Goal: Transaction & Acquisition: Purchase product/service

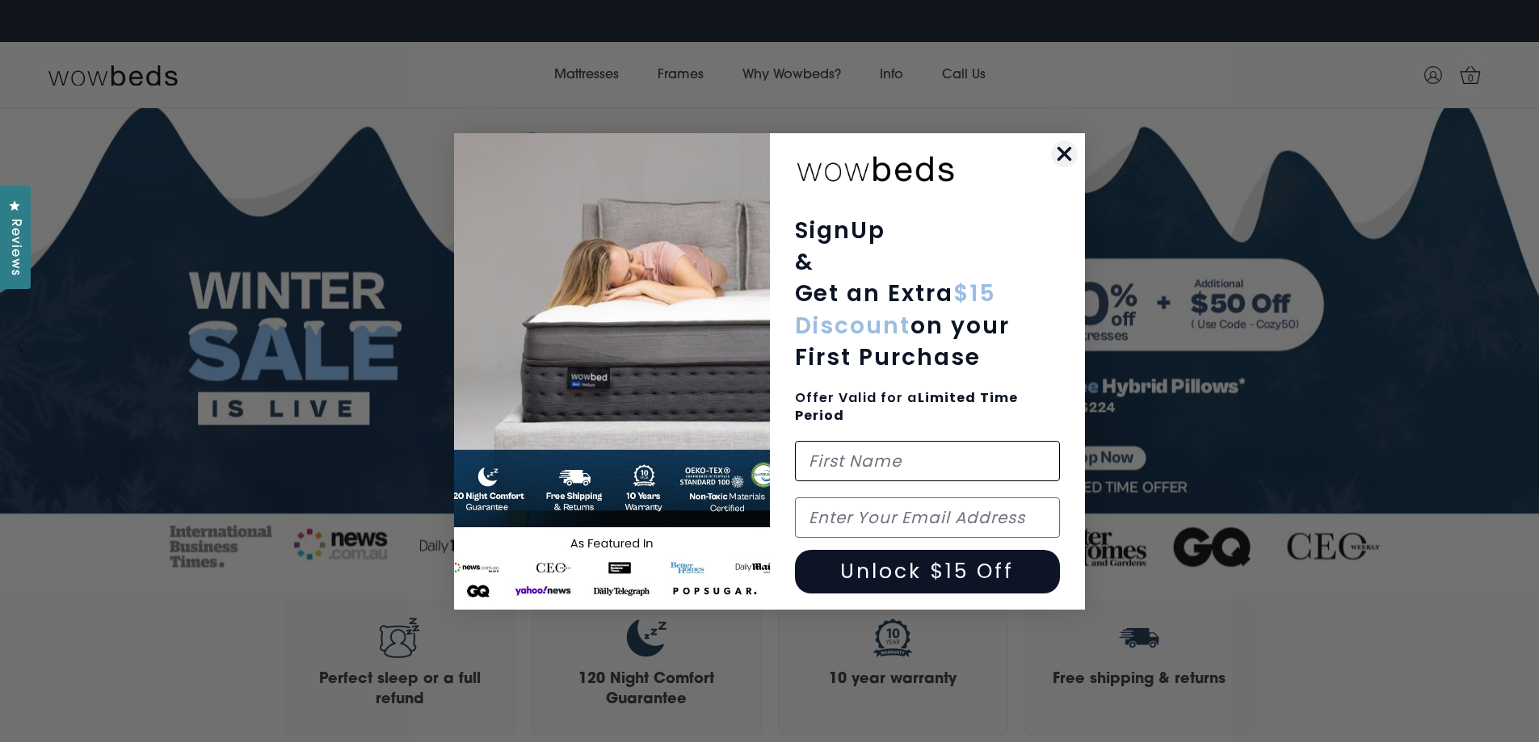
click at [934, 461] on input "First Name" at bounding box center [928, 461] width 266 height 40
type input "Amy"
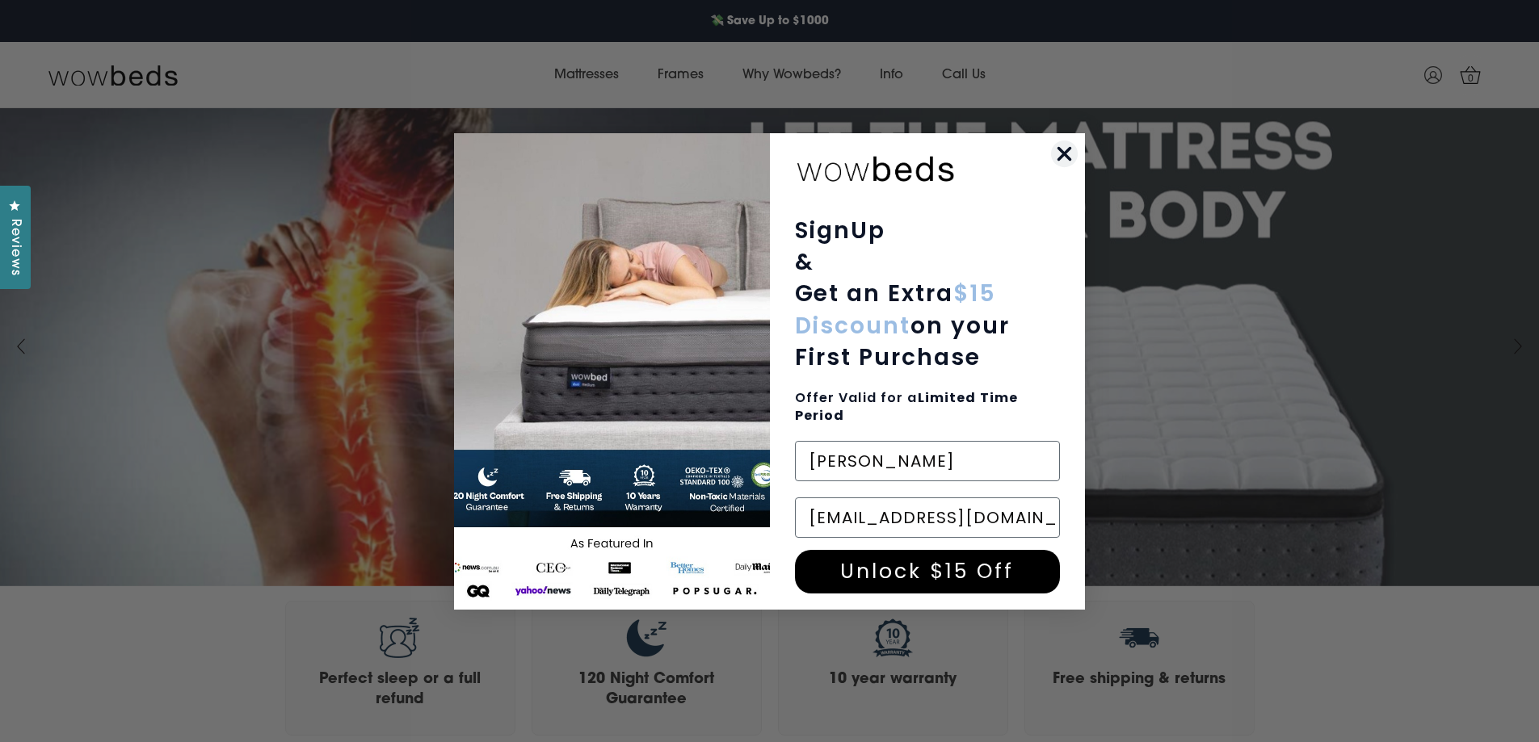
type input "malir8y@gmail.com"
click at [913, 577] on button "Unlock $15 Off" at bounding box center [928, 572] width 266 height 44
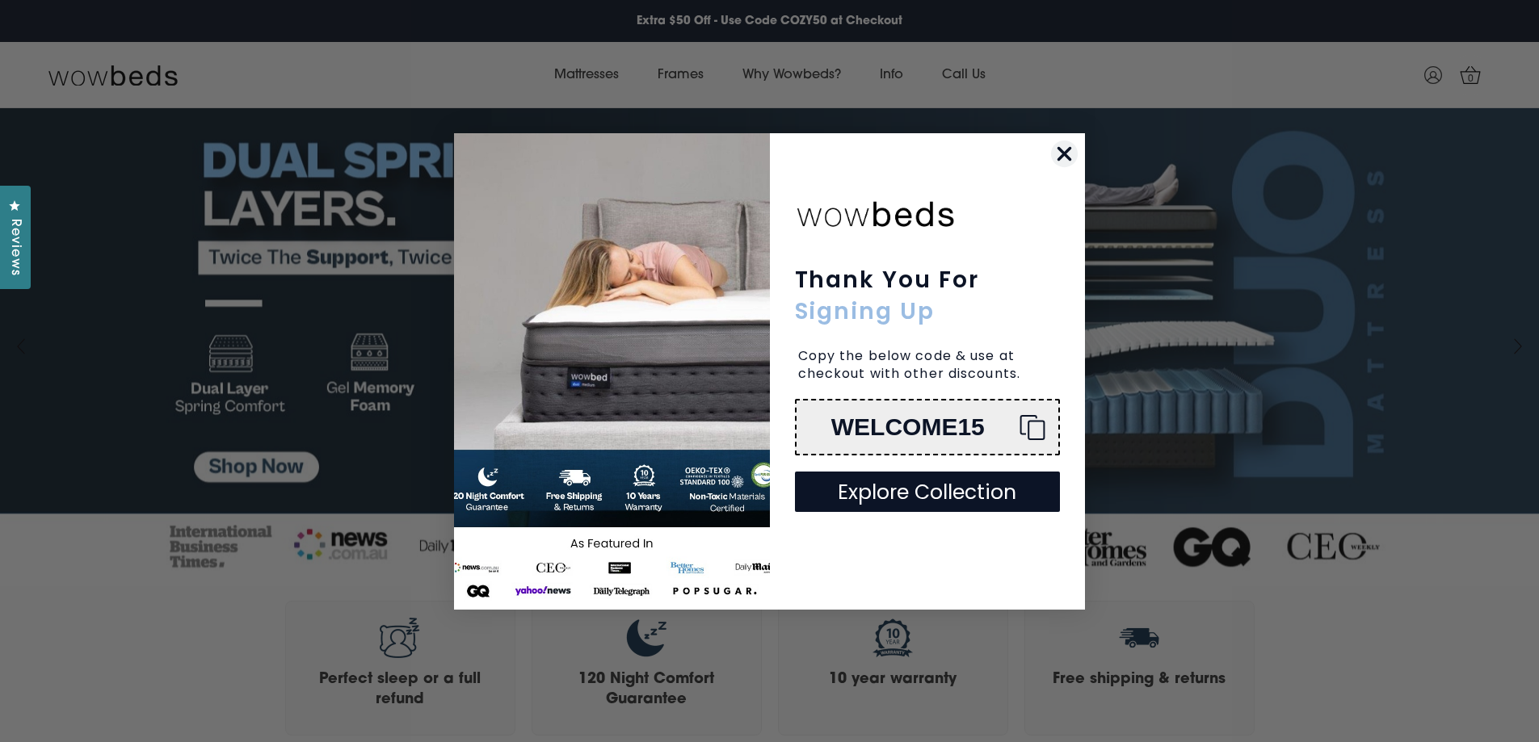
click at [912, 431] on div "WELCOME15" at bounding box center [908, 427] width 198 height 27
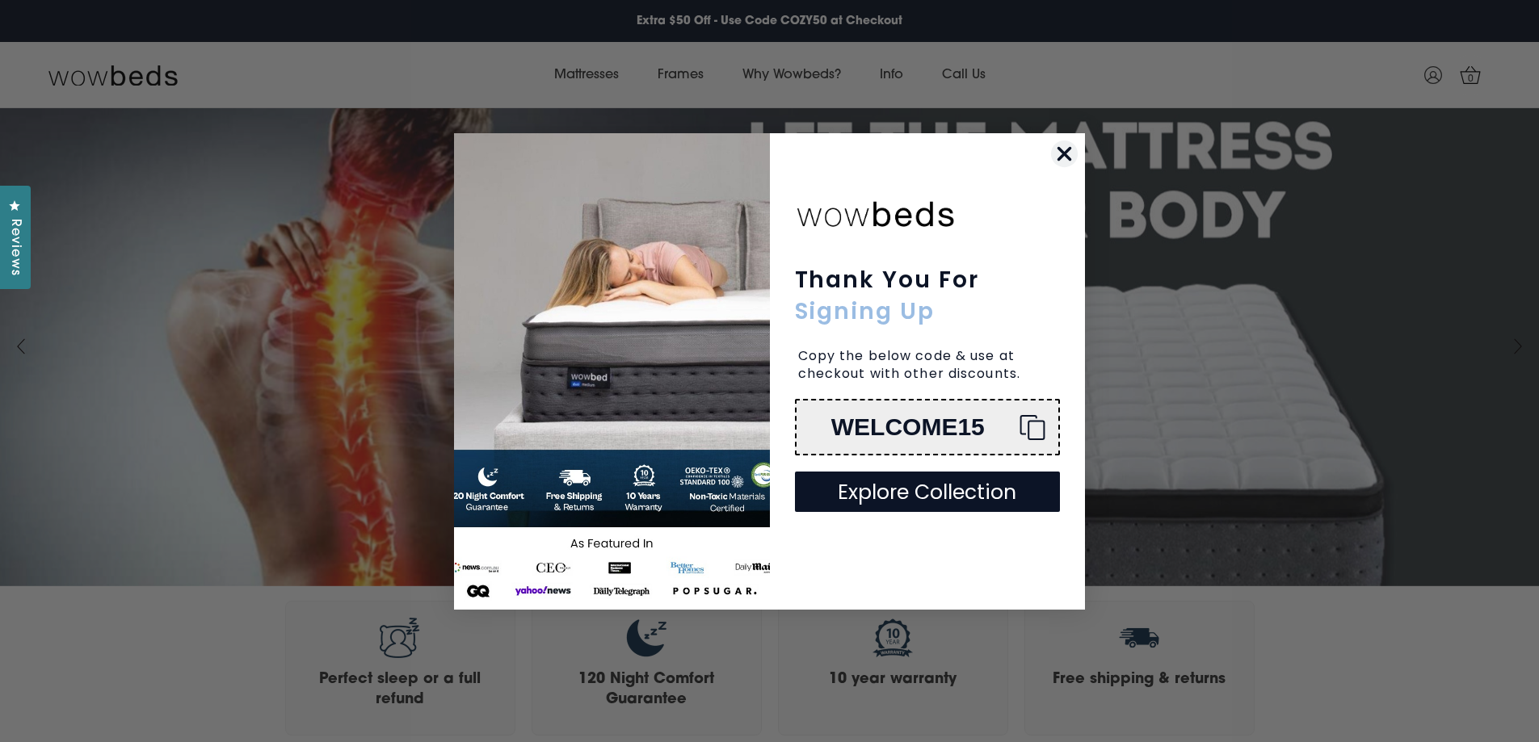
click at [1034, 133] on form "Thank You For Signing Up Copy the below code & use at checkout with other disco…" at bounding box center [769, 371] width 631 height 477
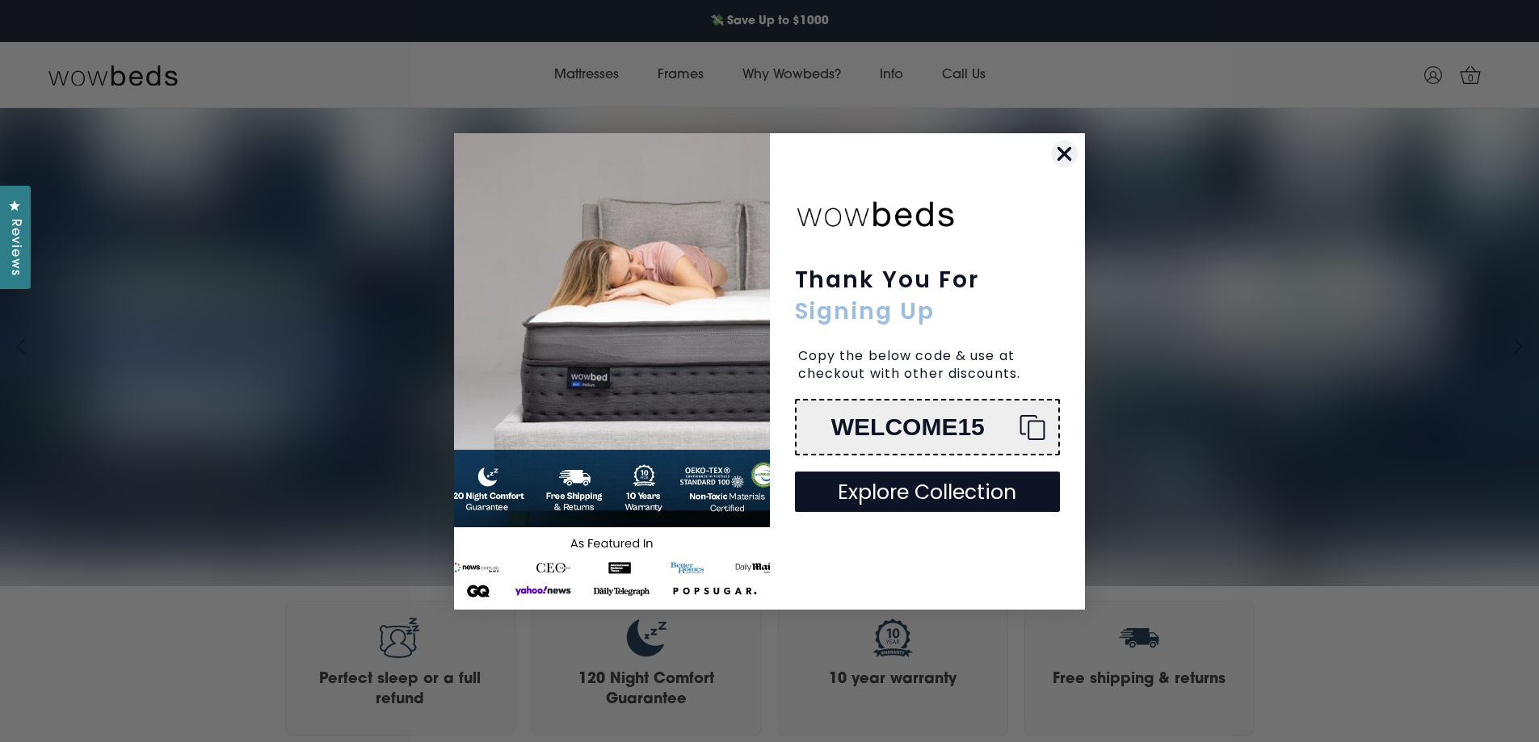
click at [1061, 154] on circle "Close dialog" at bounding box center [1064, 153] width 27 height 27
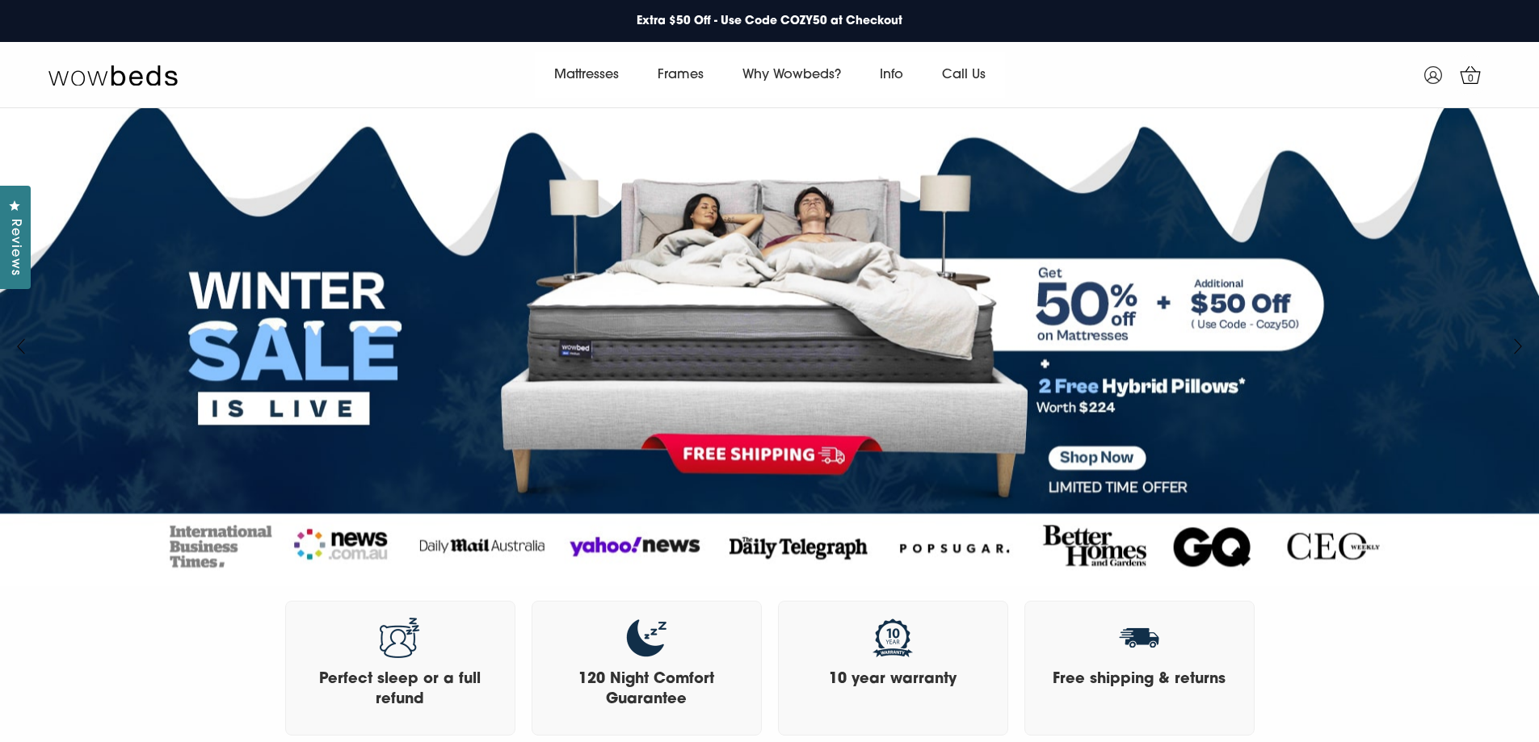
click at [1103, 461] on link at bounding box center [769, 350] width 1616 height 536
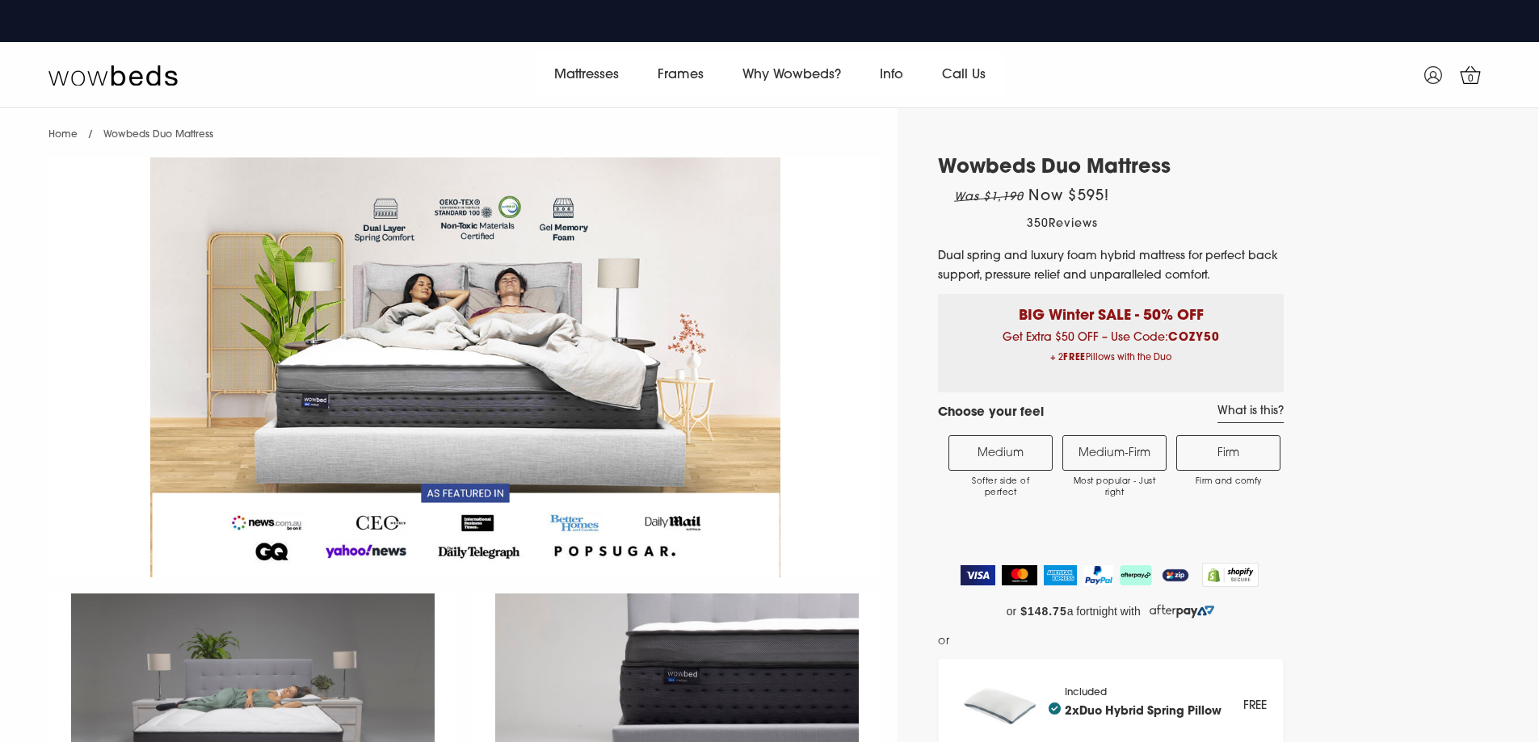
scroll to position [323, 0]
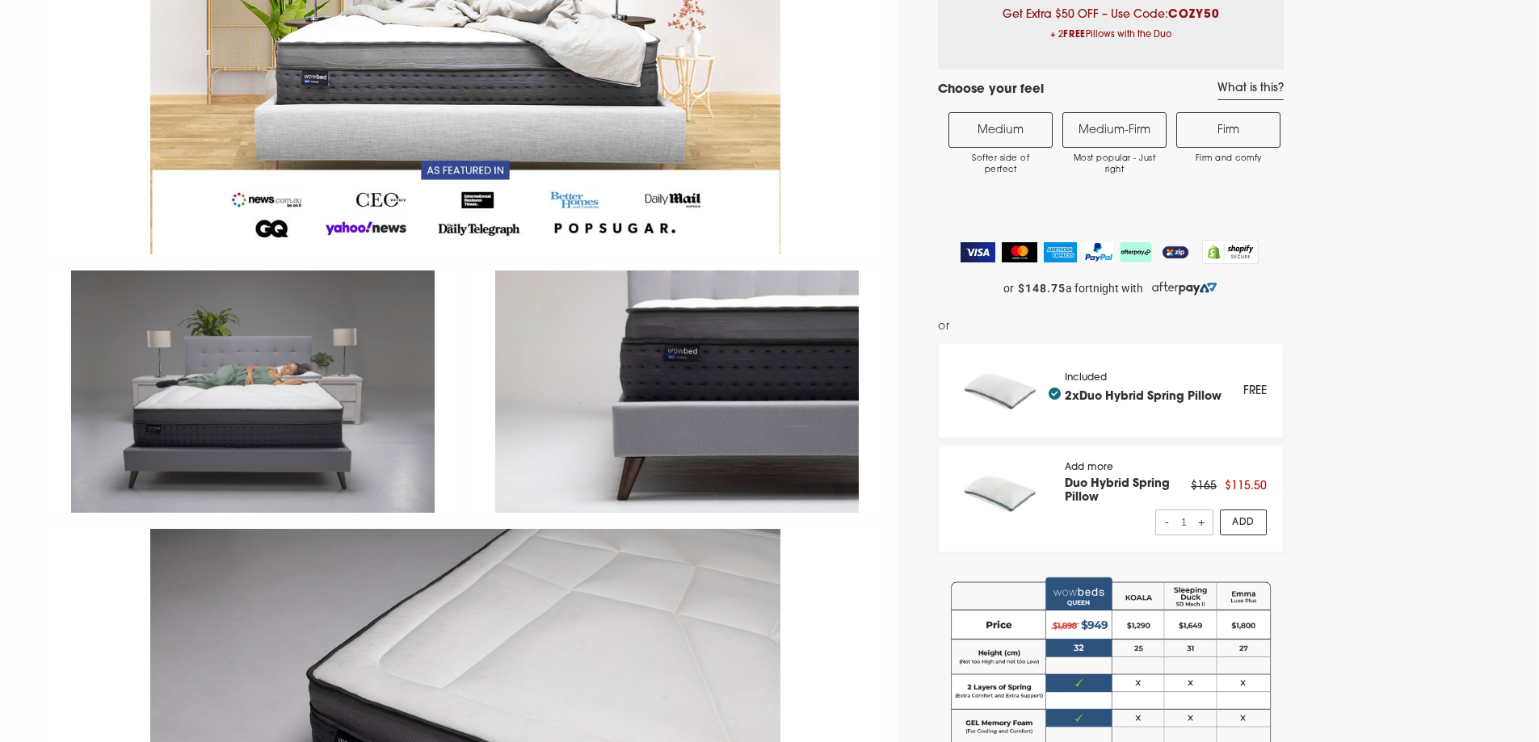
select select "Medium-Firm"
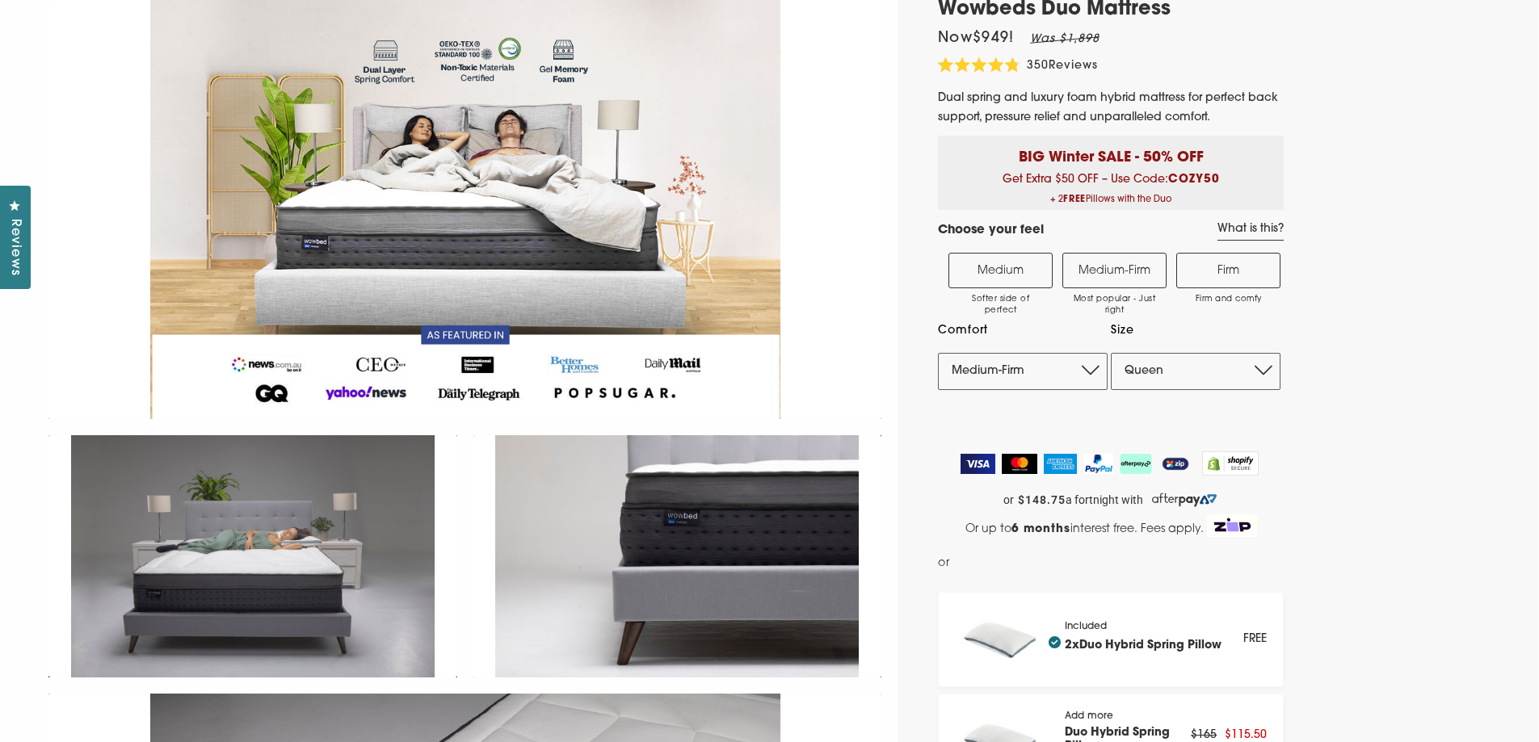
scroll to position [0, 0]
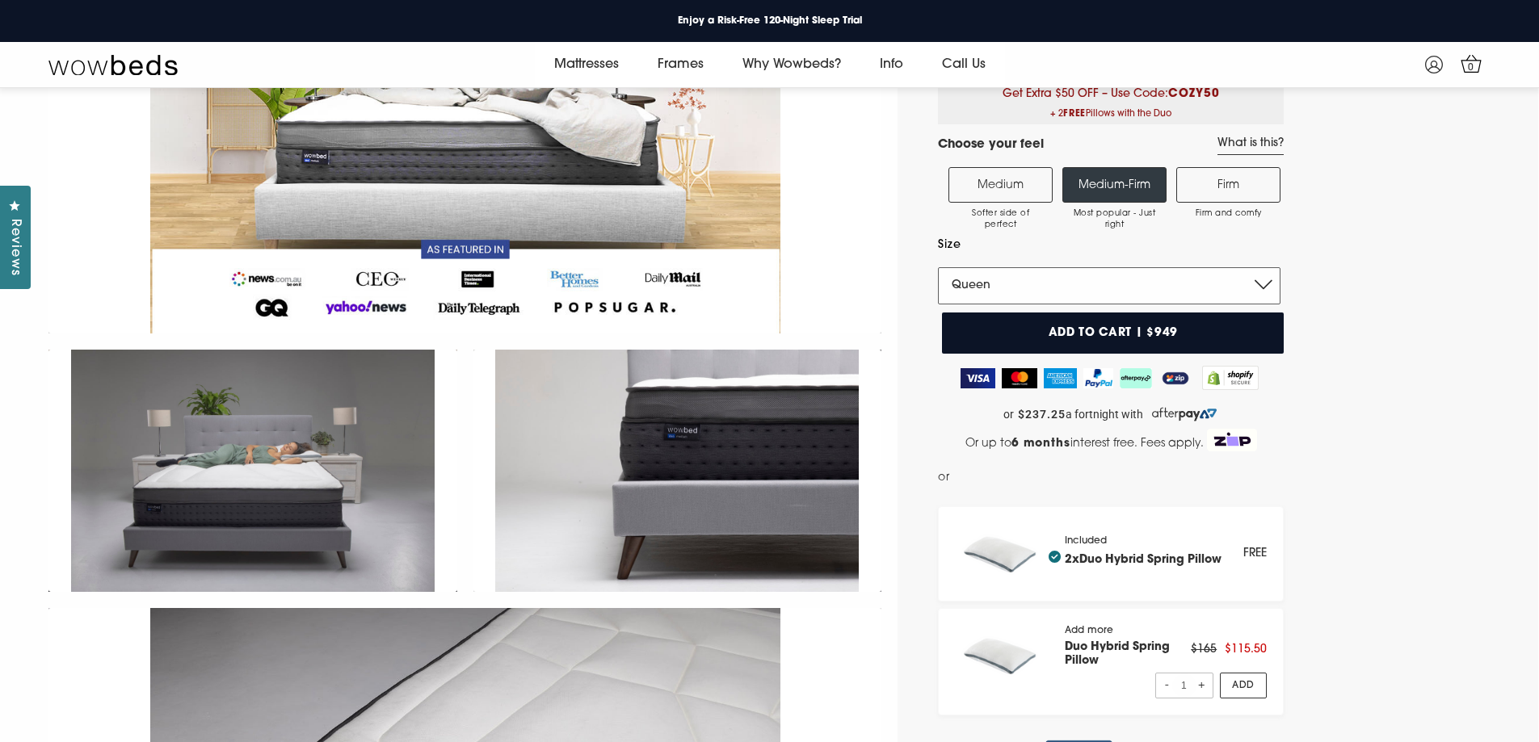
click at [1251, 283] on select "Single King Single Double Queen King" at bounding box center [1109, 285] width 343 height 37
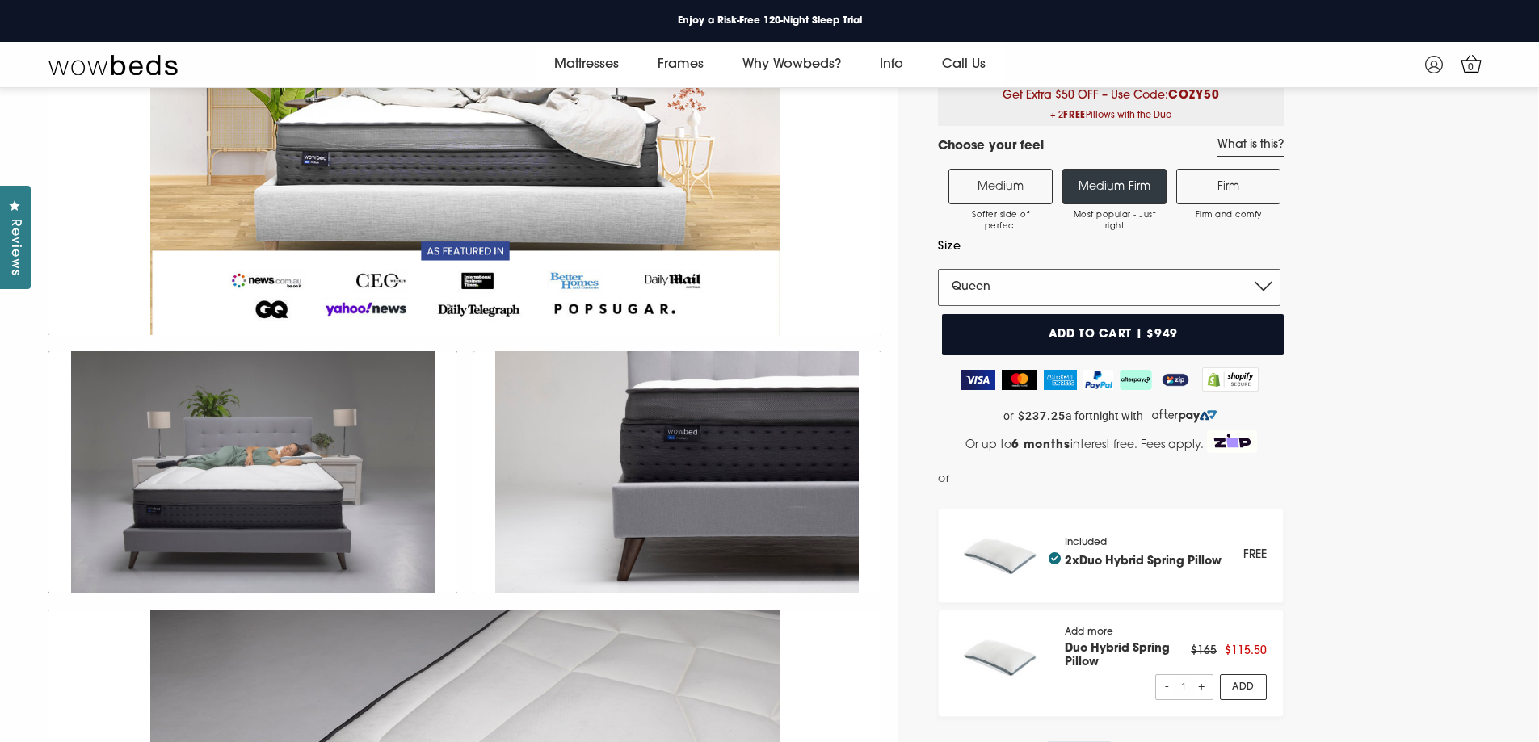
select select "King"
click at [938, 269] on select "Single King Single Double Queen King" at bounding box center [1109, 287] width 343 height 37
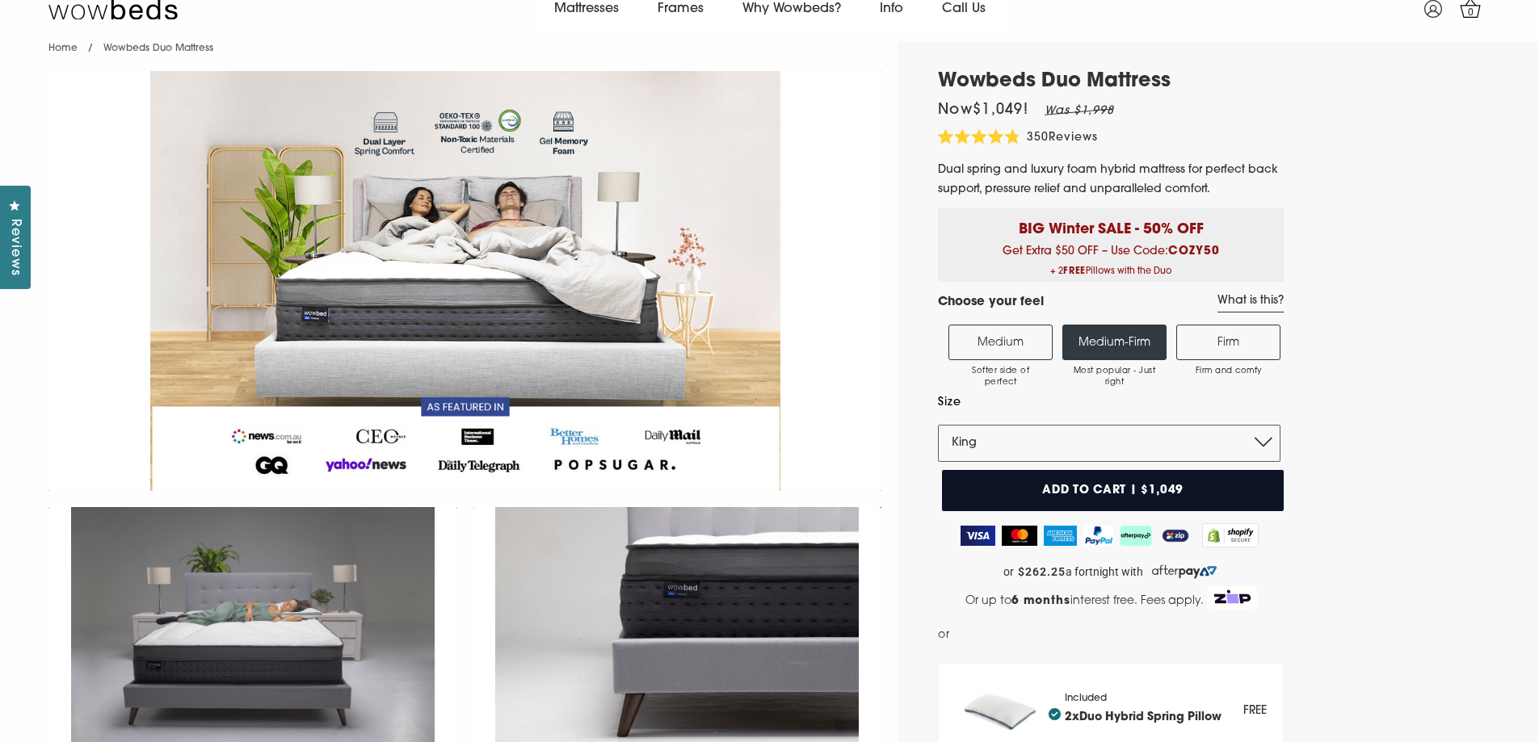
scroll to position [0, 0]
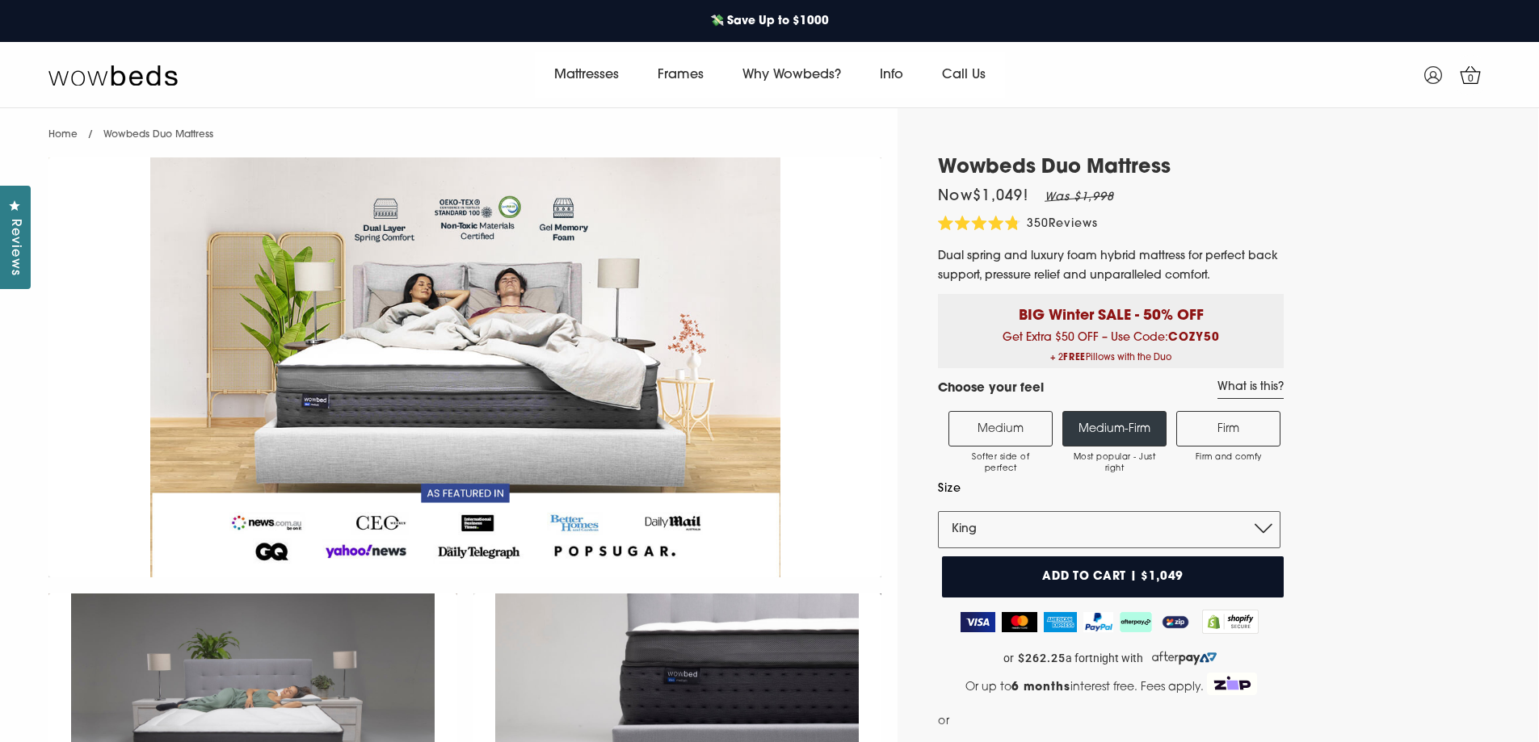
click at [1183, 575] on button "Add to cart | $1,049" at bounding box center [1113, 577] width 342 height 41
click at [1470, 84] on span "1" at bounding box center [1471, 79] width 16 height 16
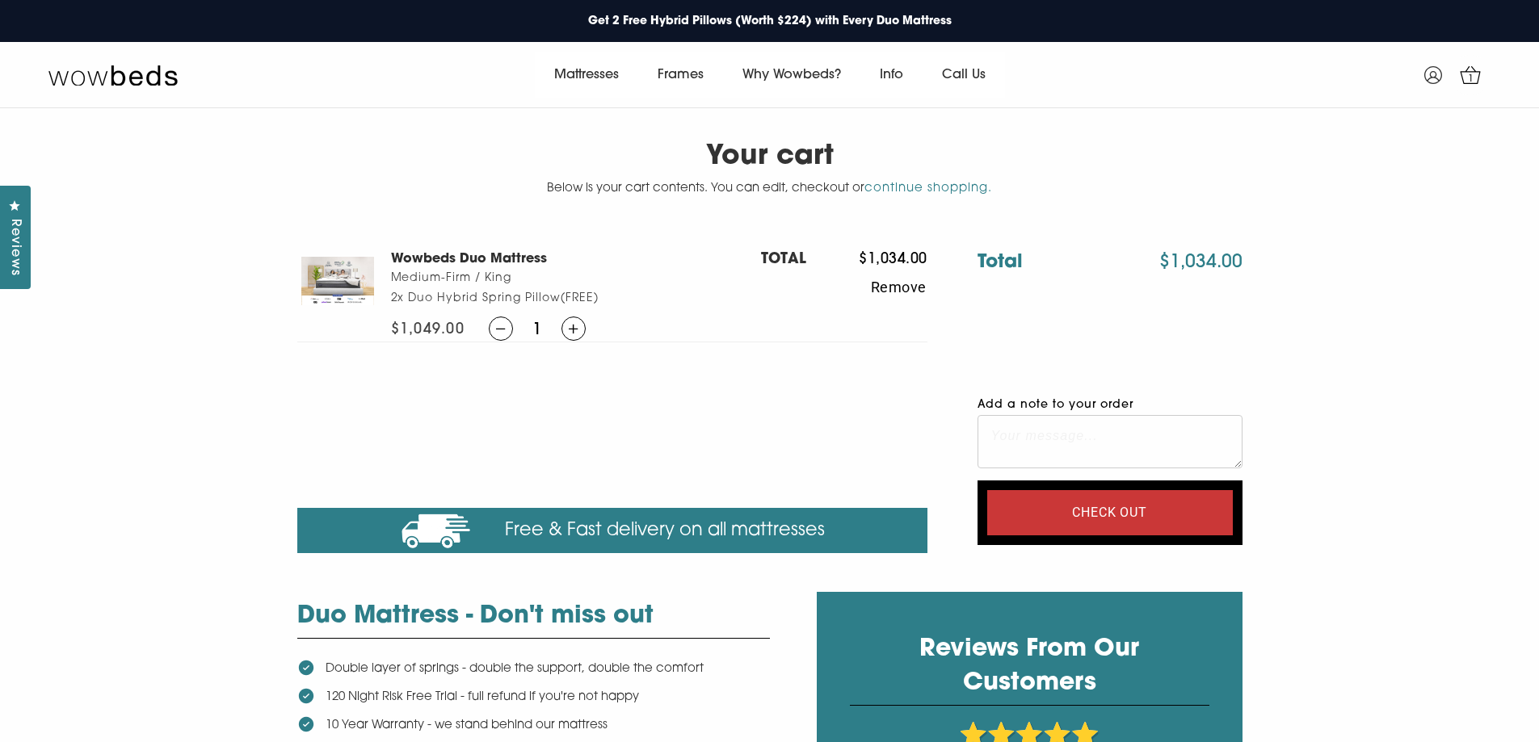
click at [1091, 431] on textarea "Add a note to your order" at bounding box center [1109, 441] width 265 height 53
click at [1129, 516] on input "Check out" at bounding box center [1110, 512] width 246 height 45
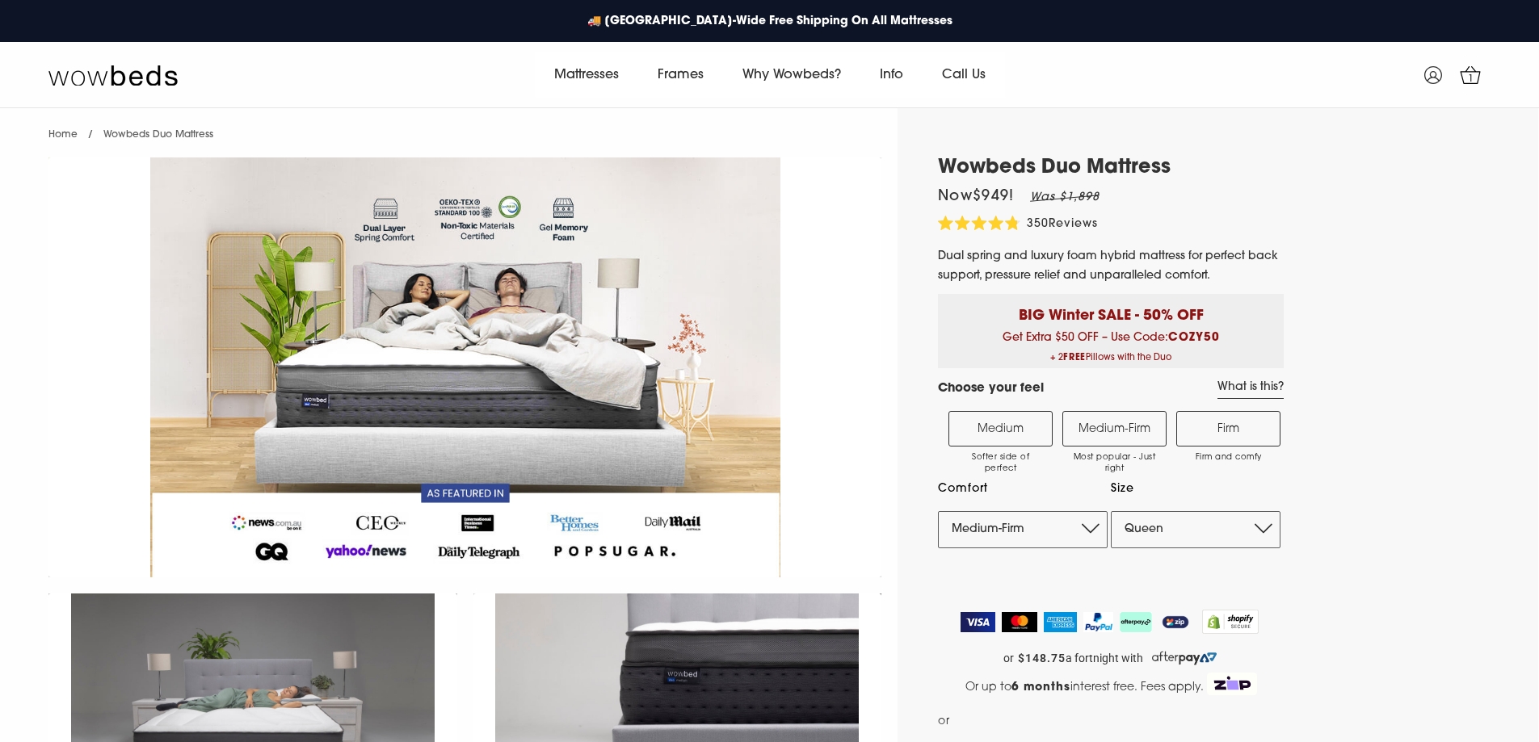
select select "Medium-Firm"
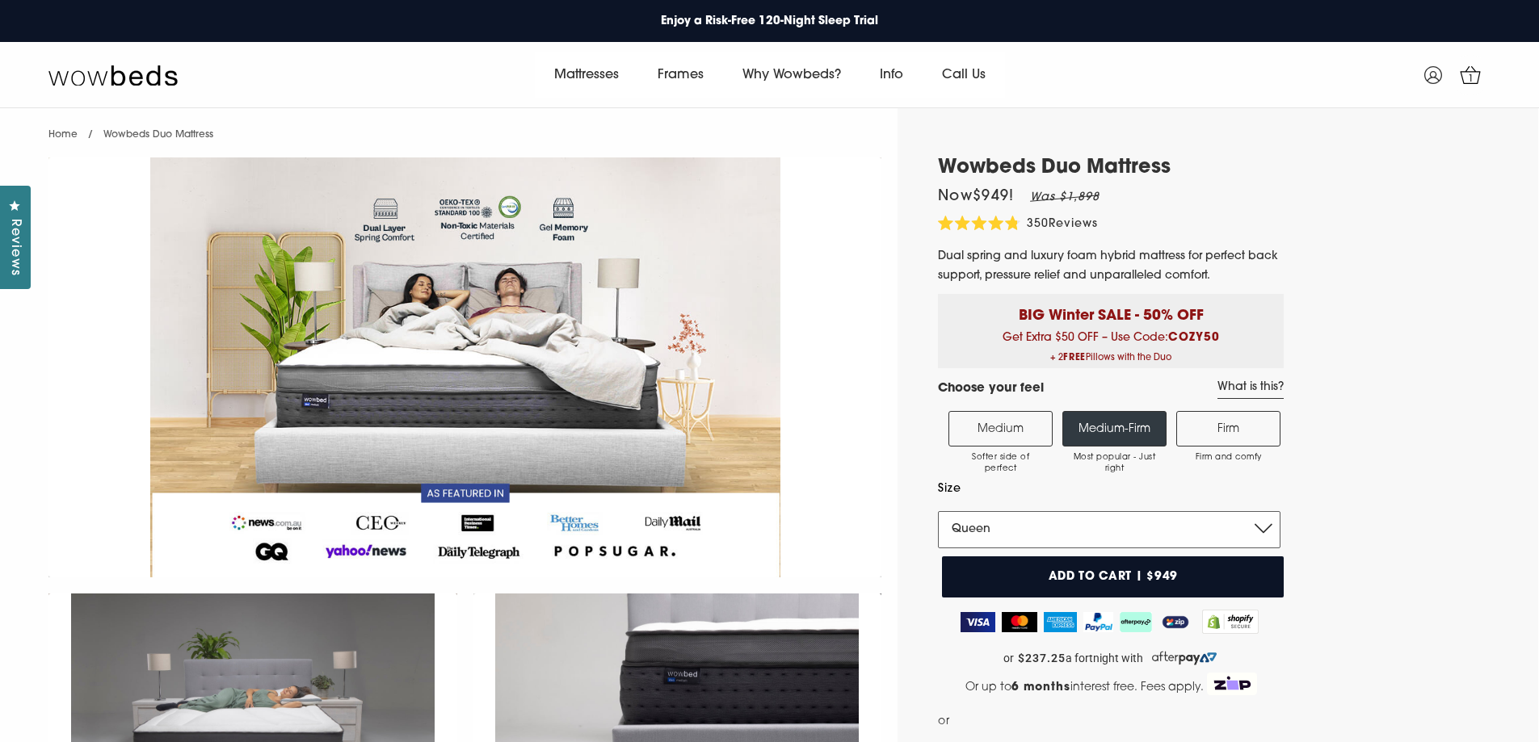
click at [1242, 532] on select "Single King Single Double Queen King" at bounding box center [1109, 529] width 343 height 37
select select "King"
click at [938, 511] on select "Single King Single Double Queen King" at bounding box center [1109, 529] width 343 height 37
click at [1457, 82] on link "1" at bounding box center [1470, 75] width 40 height 40
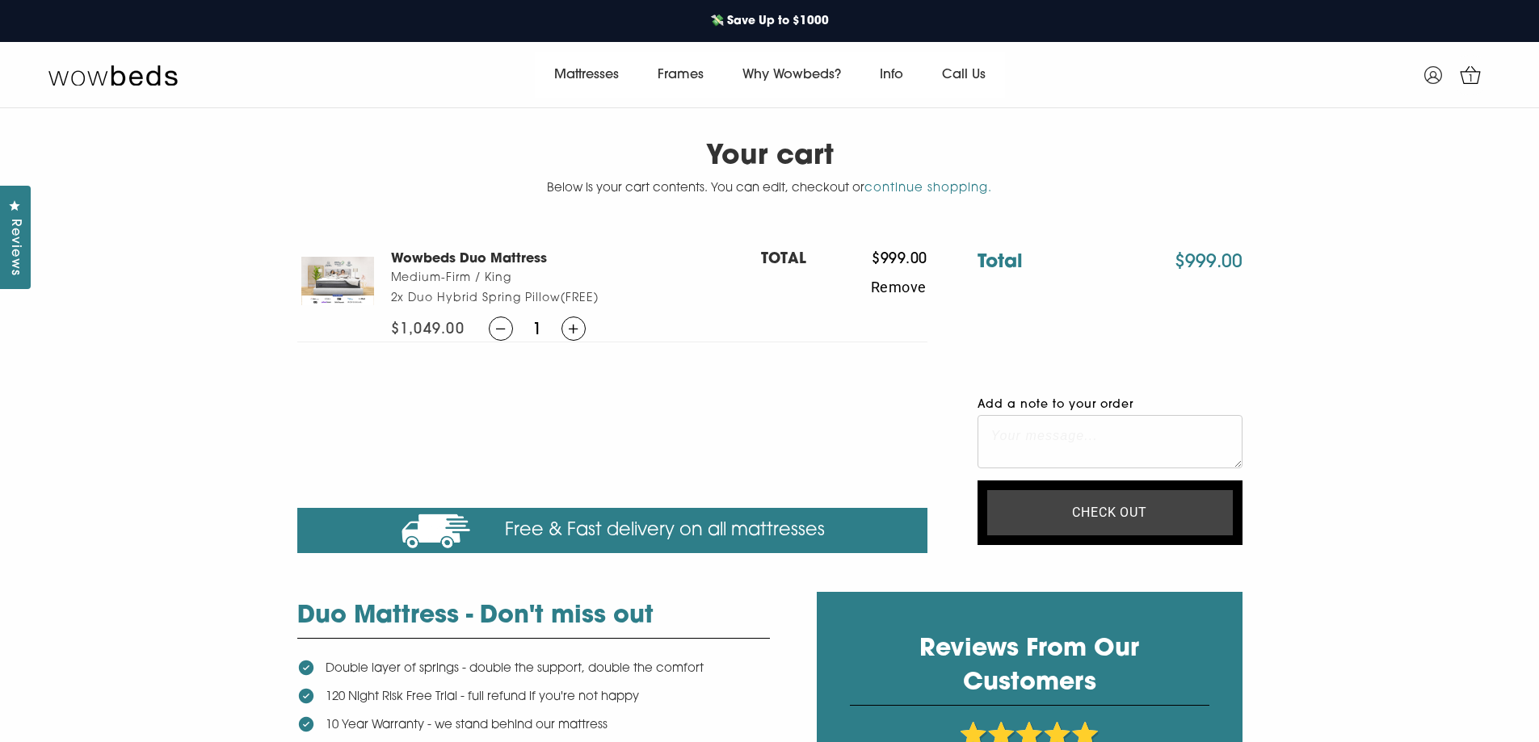
click at [1115, 512] on input "Check out" at bounding box center [1110, 512] width 246 height 45
